Goal: Navigation & Orientation: Find specific page/section

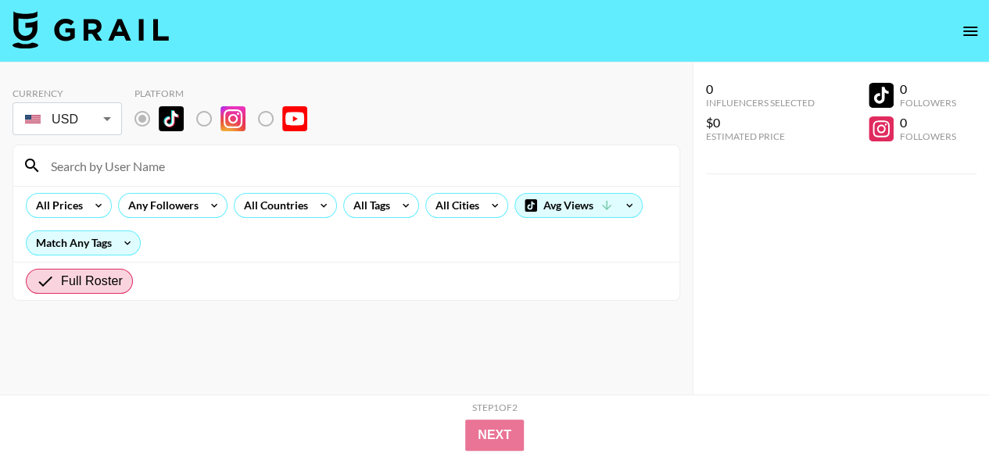
radio input "true"
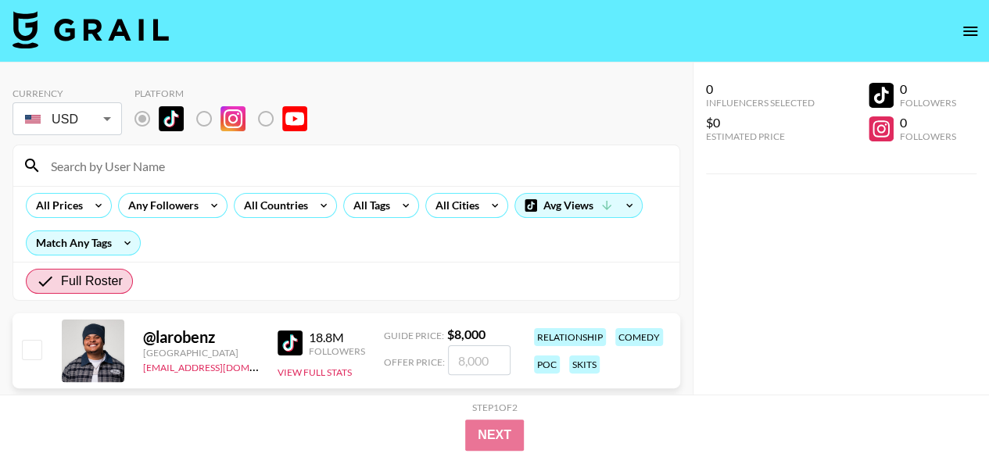
scroll to position [234, 0]
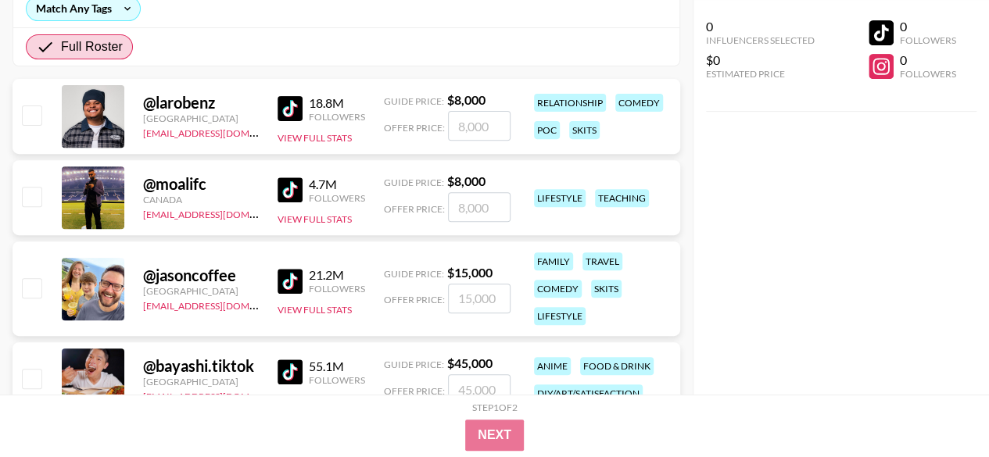
click at [98, 120] on div at bounding box center [93, 116] width 63 height 63
click at [308, 108] on link at bounding box center [292, 108] width 31 height 25
click at [304, 190] on link at bounding box center [292, 189] width 31 height 25
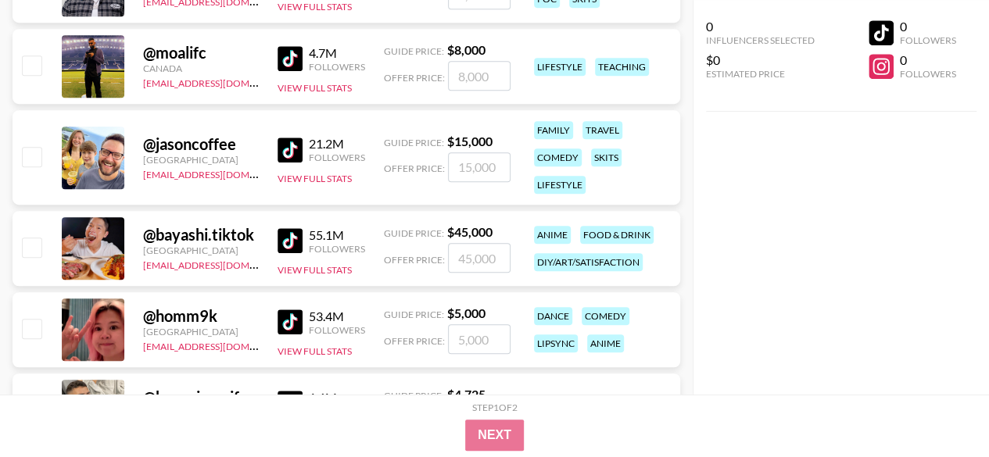
scroll to position [391, 0]
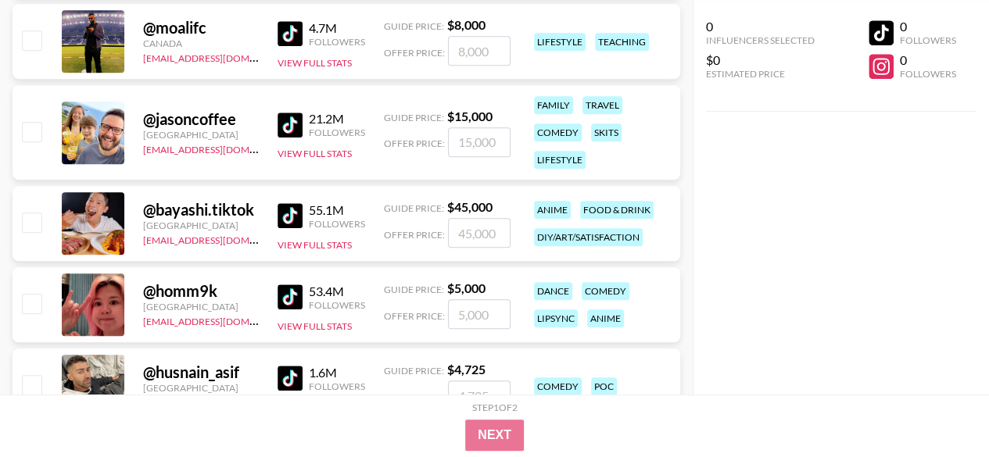
click at [281, 212] on img at bounding box center [289, 215] width 25 height 25
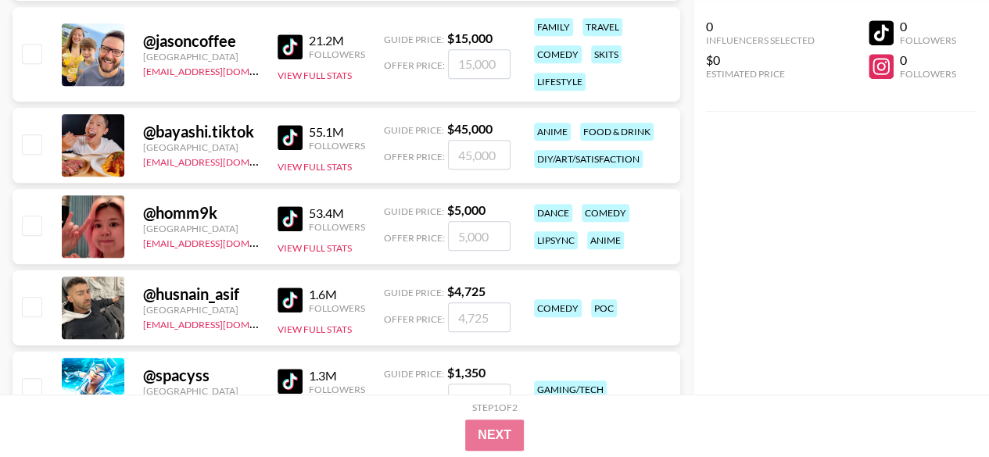
scroll to position [547, 0]
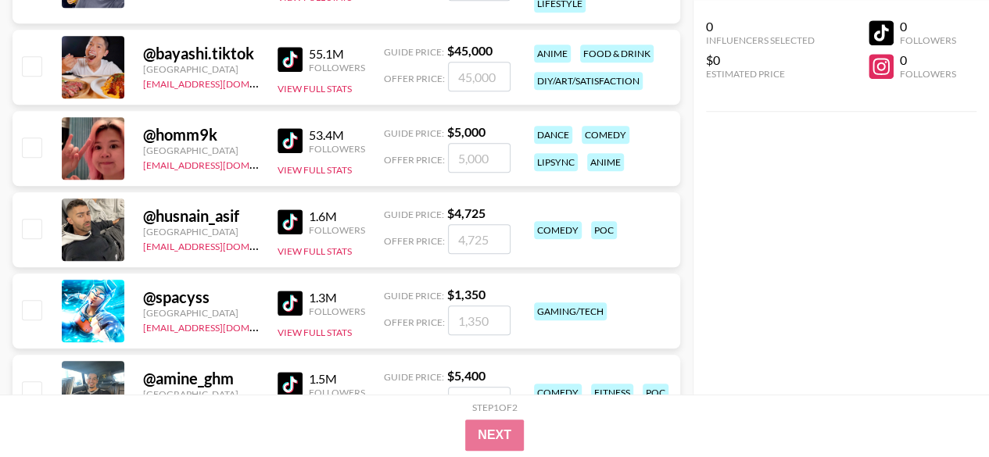
click at [302, 138] on link at bounding box center [292, 140] width 31 height 25
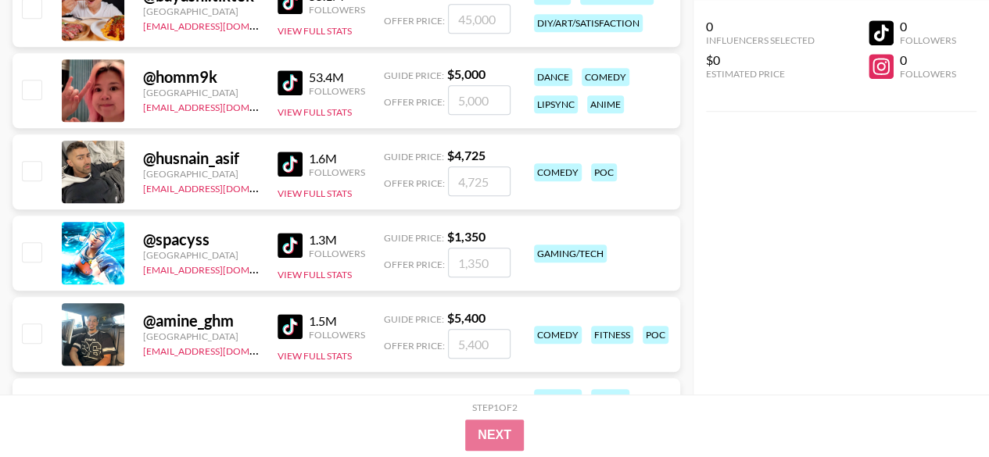
scroll to position [625, 0]
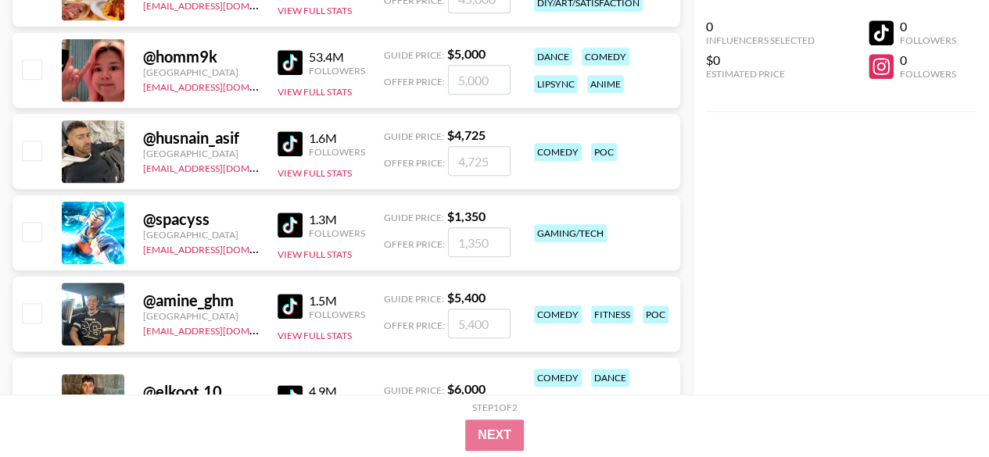
click at [297, 154] on img at bounding box center [289, 143] width 25 height 25
click at [297, 226] on img at bounding box center [289, 225] width 25 height 25
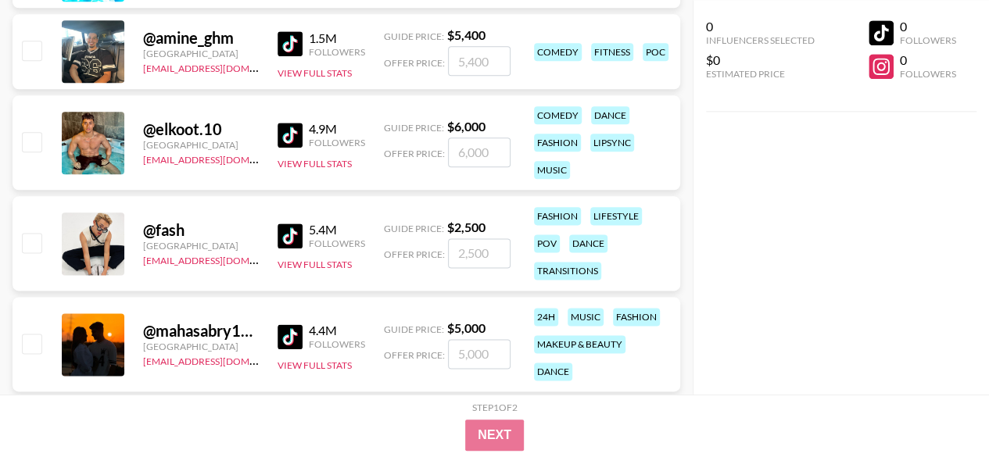
scroll to position [938, 0]
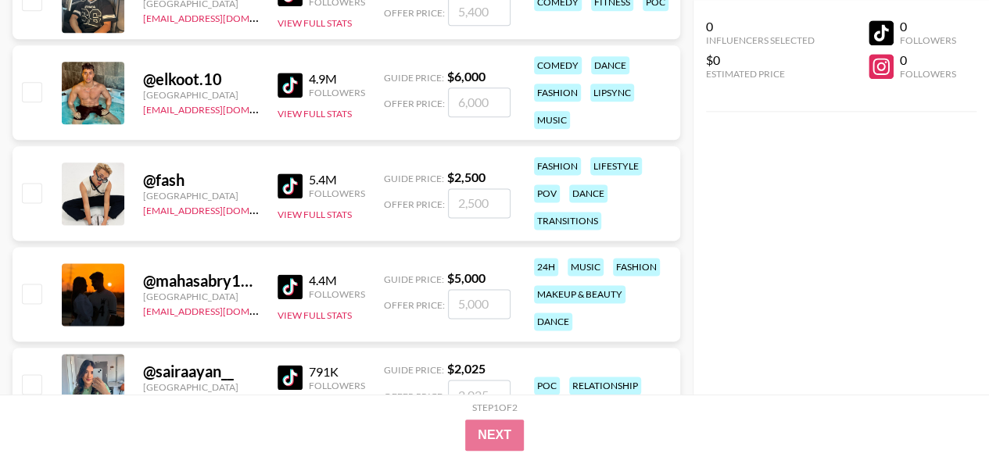
click at [282, 92] on img at bounding box center [289, 85] width 25 height 25
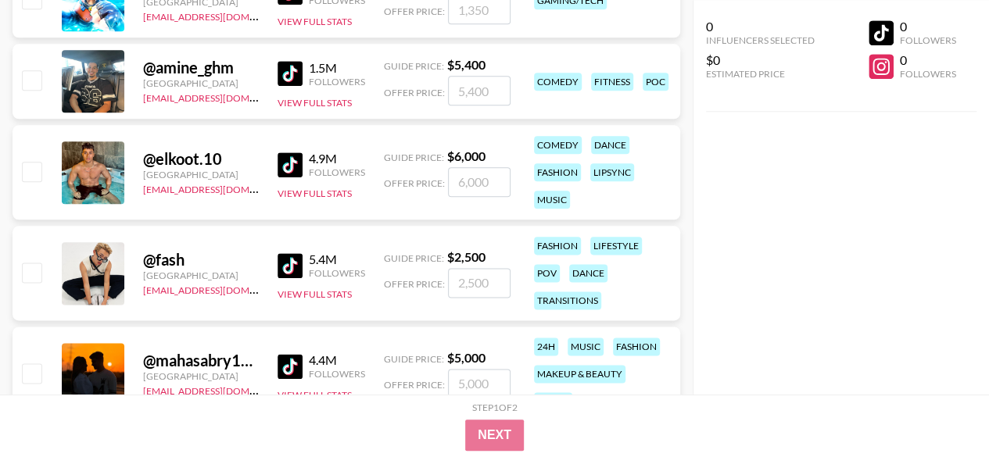
scroll to position [782, 0]
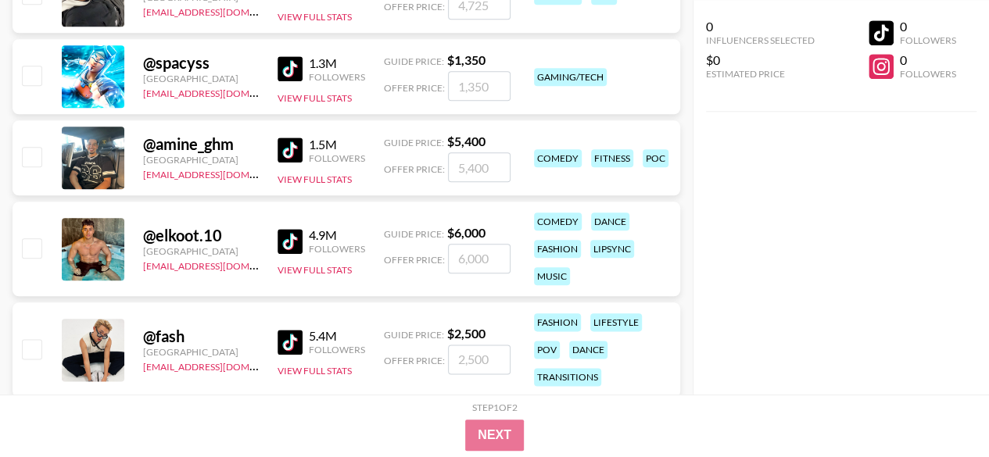
click at [294, 152] on img at bounding box center [289, 150] width 25 height 25
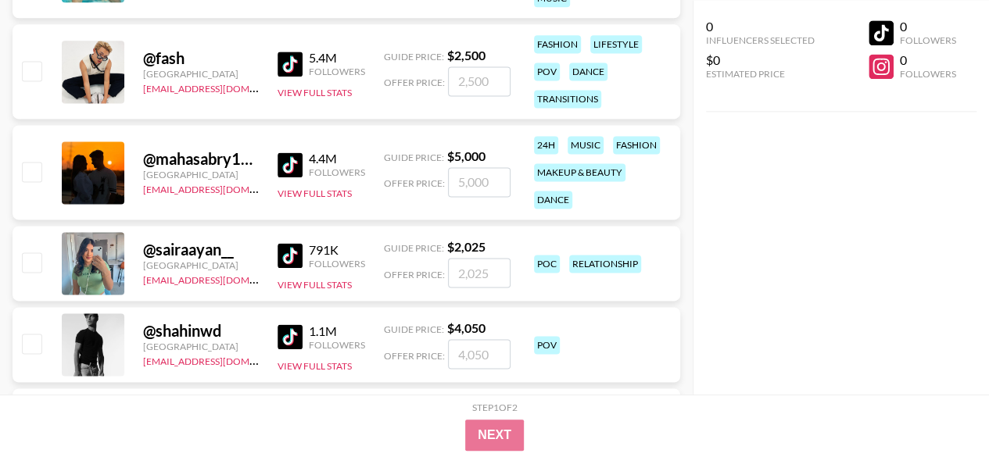
scroll to position [1172, 0]
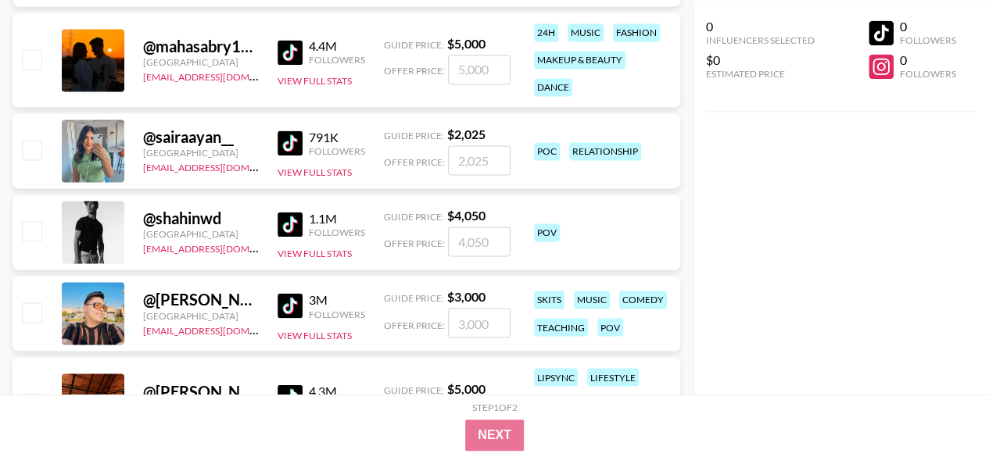
click at [284, 226] on img at bounding box center [289, 224] width 25 height 25
